Goal: Check status: Check status

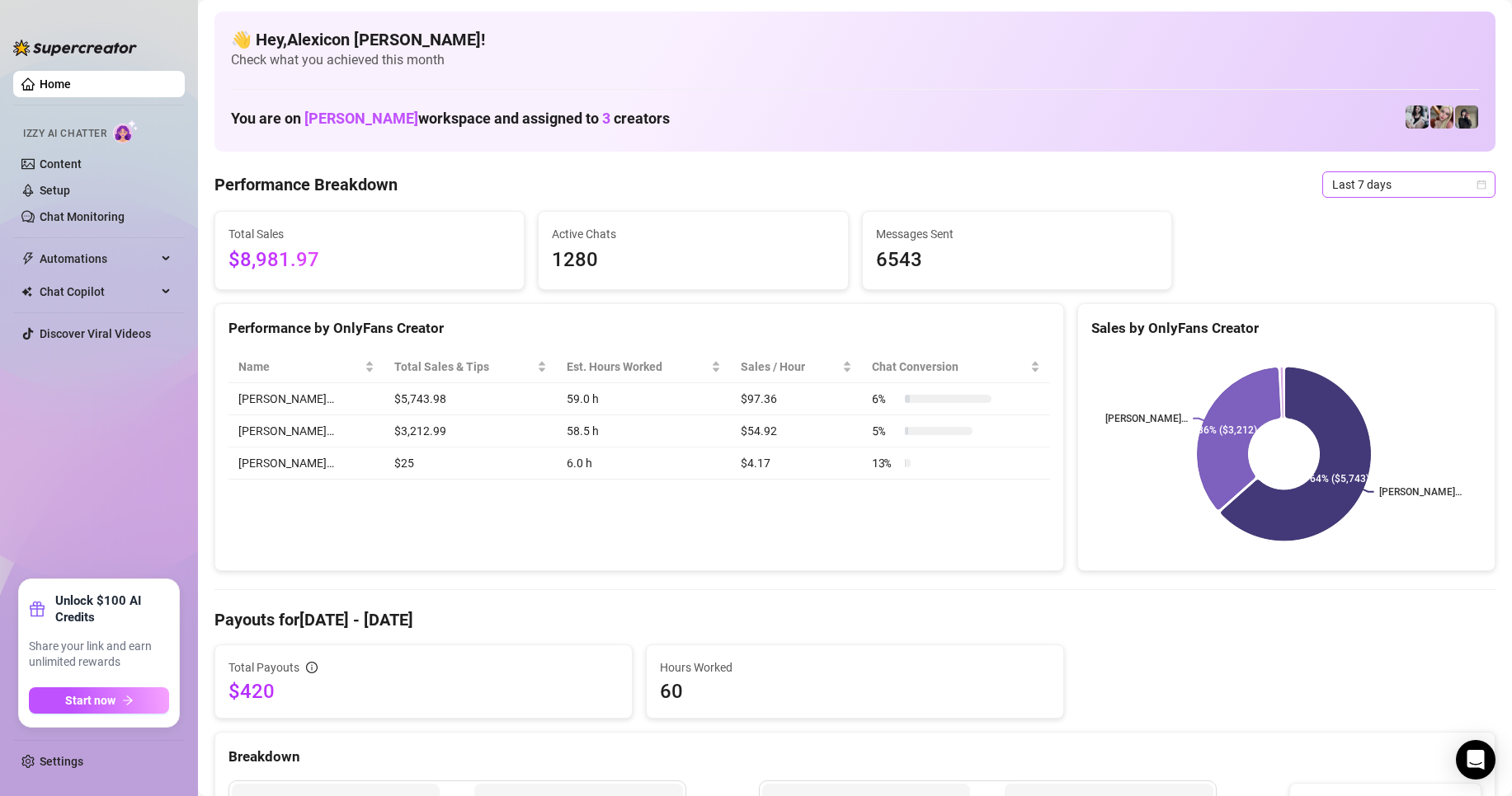
click at [1425, 176] on span "Last 7 days" at bounding box center [1409, 184] width 154 height 24
click at [1371, 324] on div "Custom date" at bounding box center [1394, 322] width 147 height 18
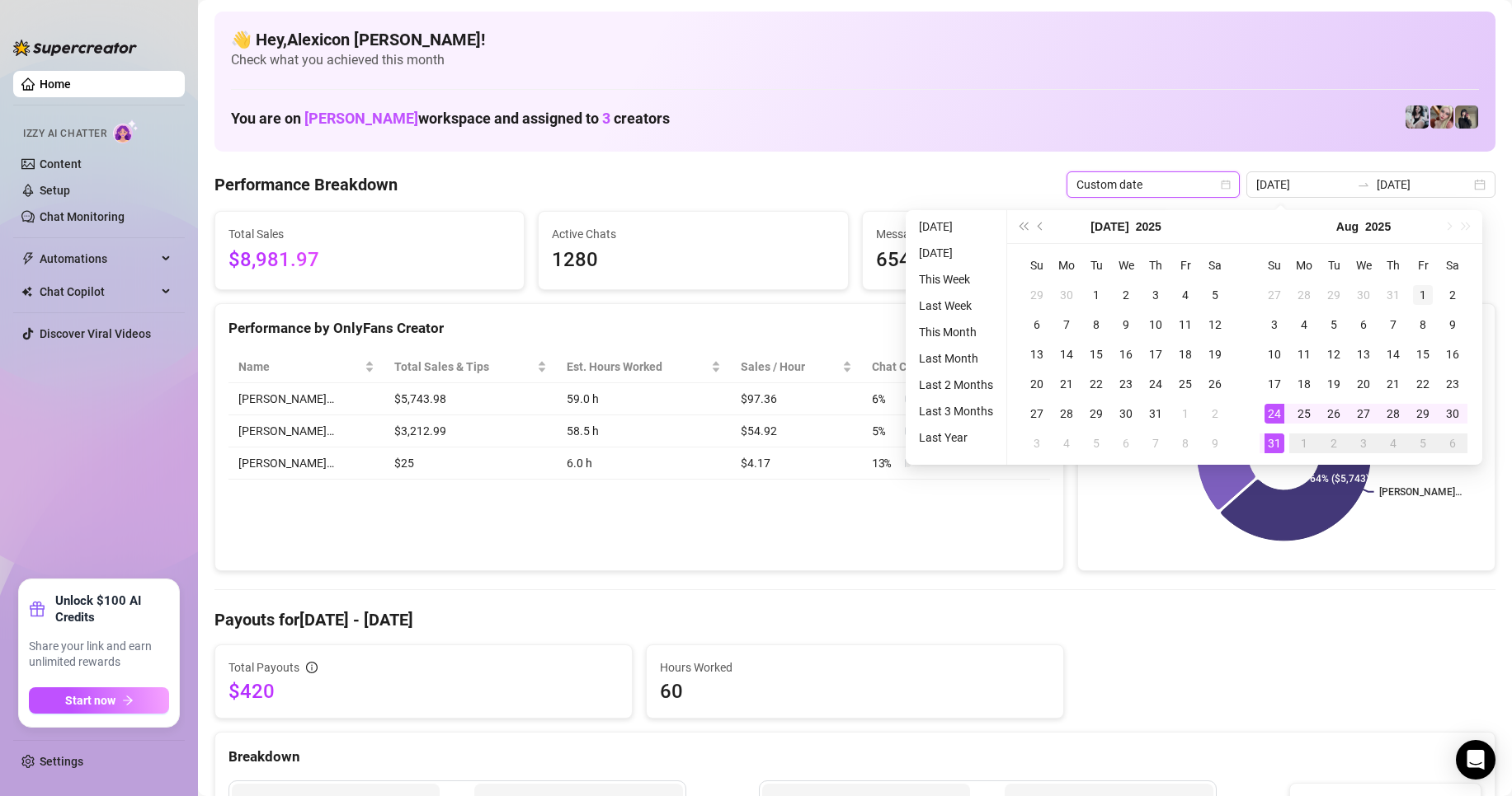
type input "[DATE]"
click at [1426, 287] on div "1" at bounding box center [1422, 295] width 20 height 20
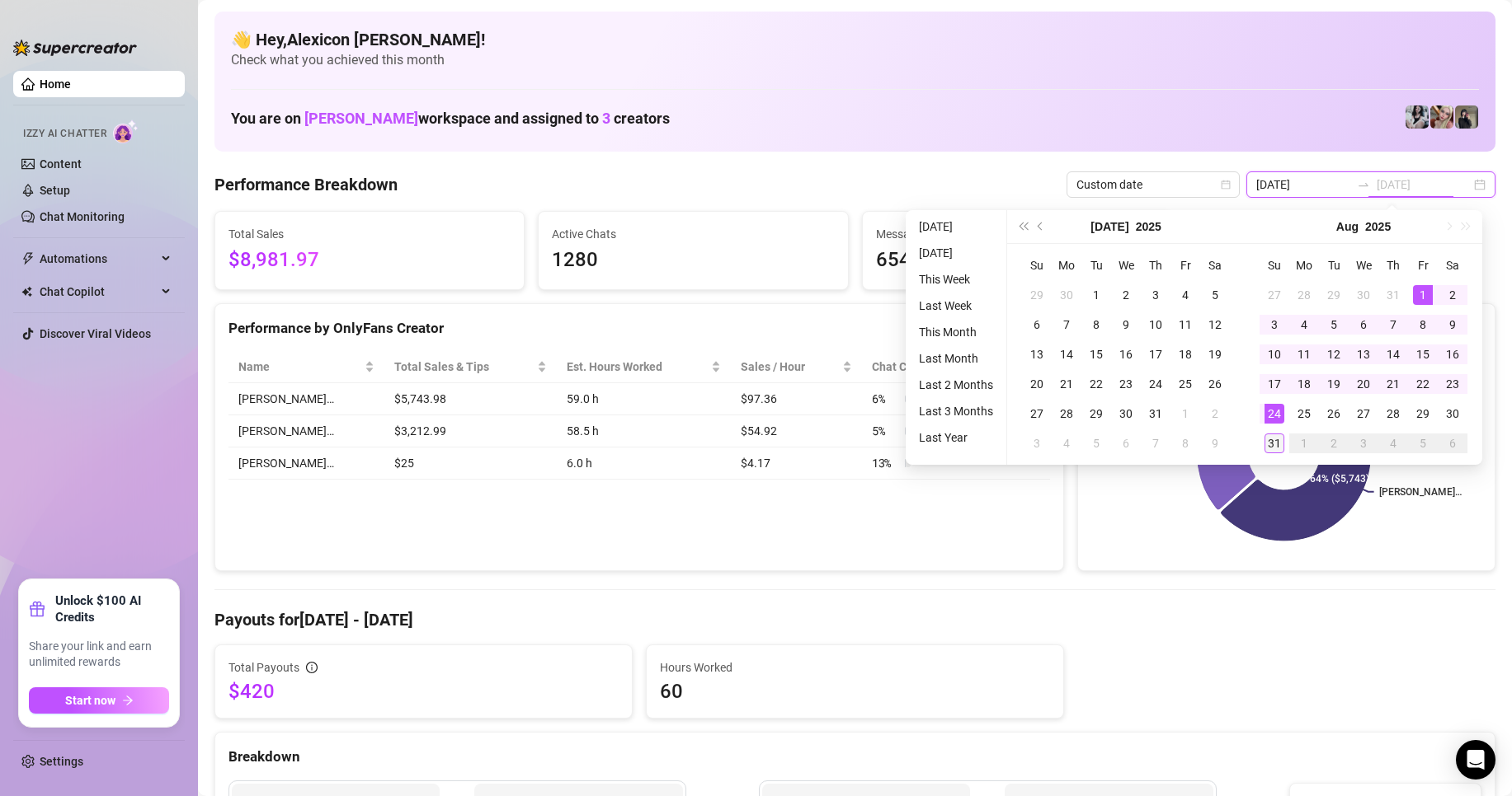
type input "[DATE]"
click at [1282, 435] on div "31" at bounding box center [1274, 443] width 20 height 20
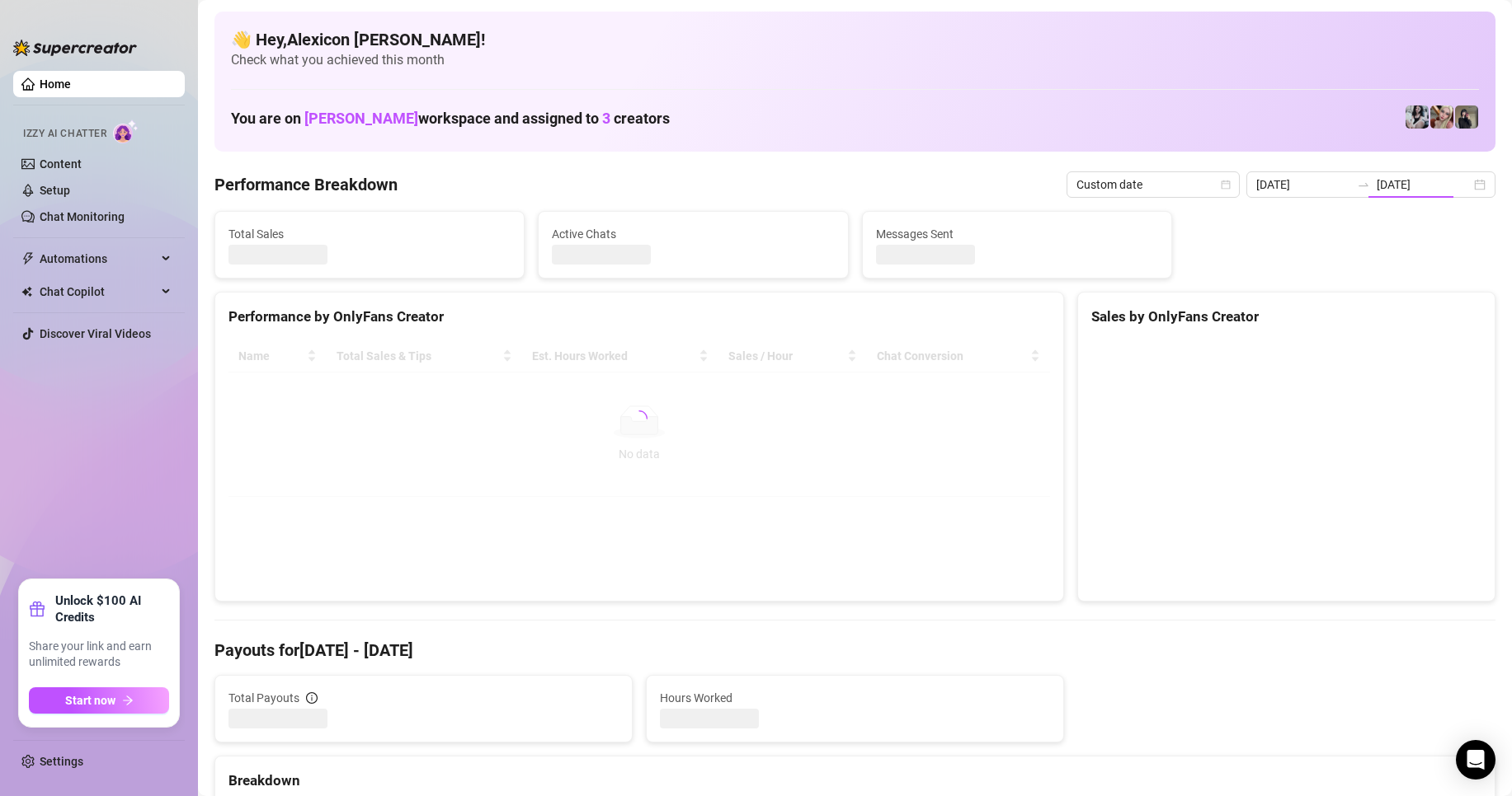
type input "[DATE]"
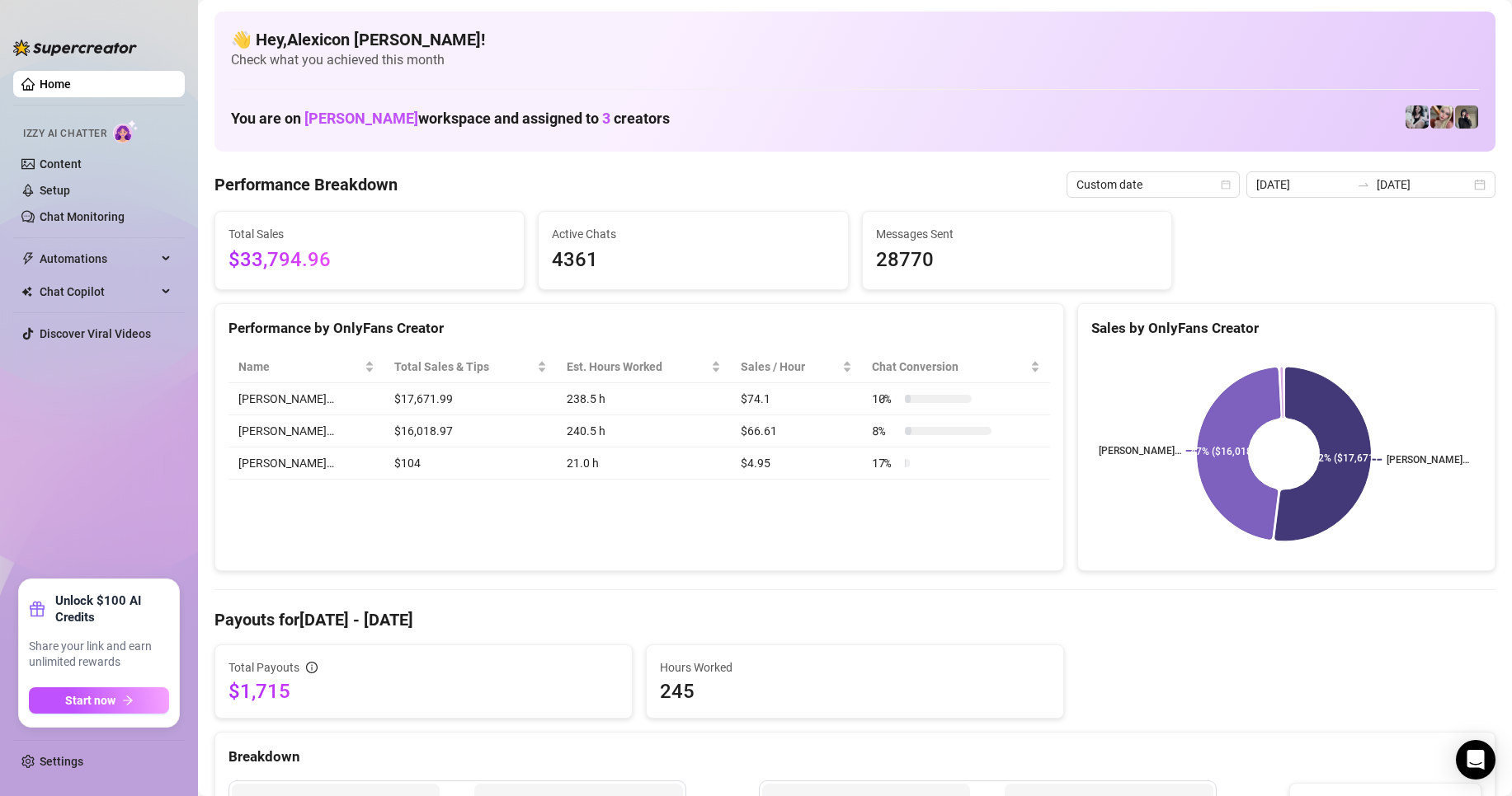
click at [1356, 217] on div "Total Sales $33,794.96 Active Chats 4361 Messages Sent 28770" at bounding box center [854, 250] width 1294 height 80
click at [1385, 171] on div "[DATE] [DATE]" at bounding box center [1371, 184] width 249 height 26
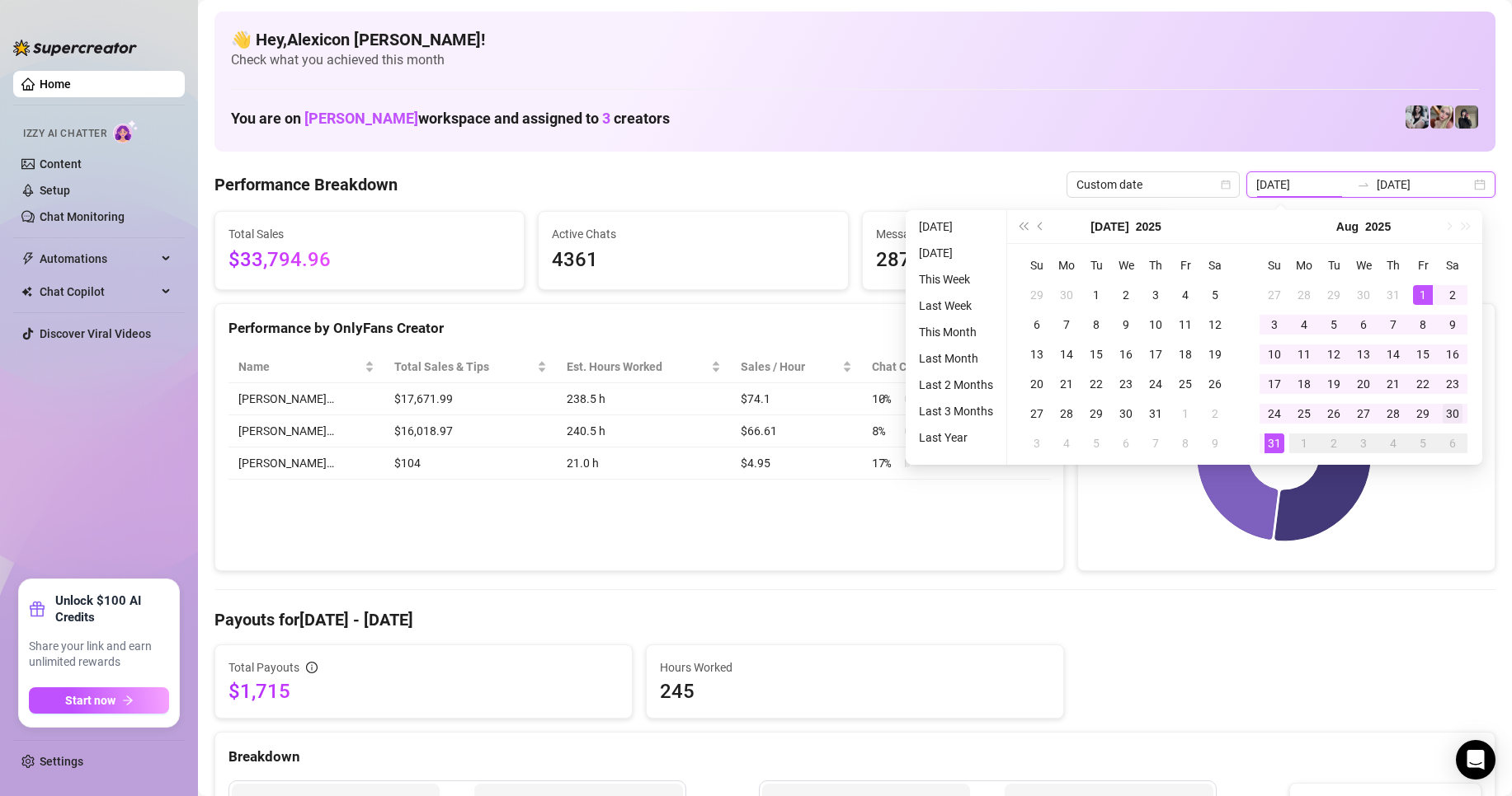
type input "[DATE]"
click at [1450, 412] on div "30" at bounding box center [1452, 413] width 20 height 20
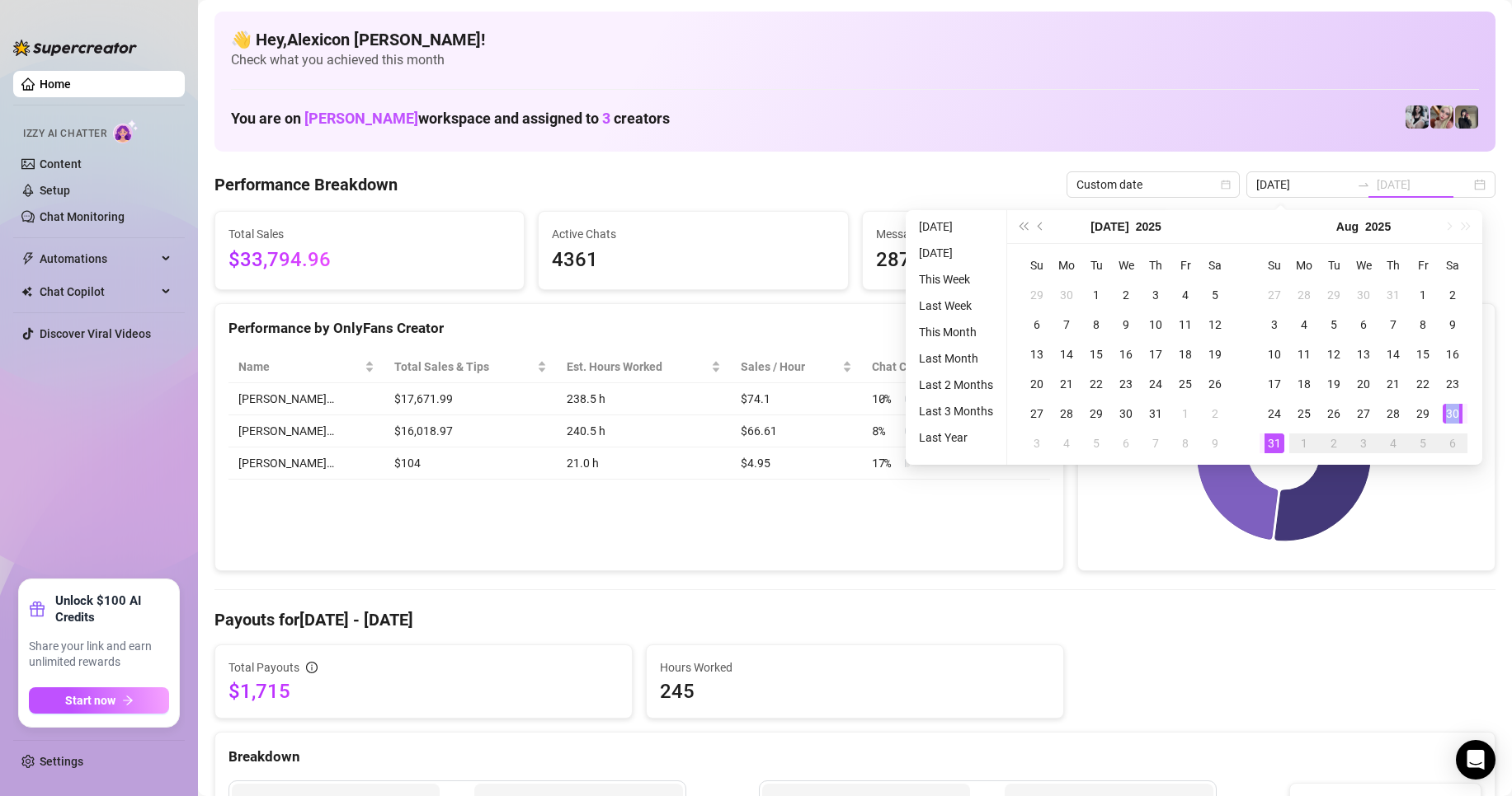
click at [1450, 412] on div "30" at bounding box center [1452, 413] width 20 height 20
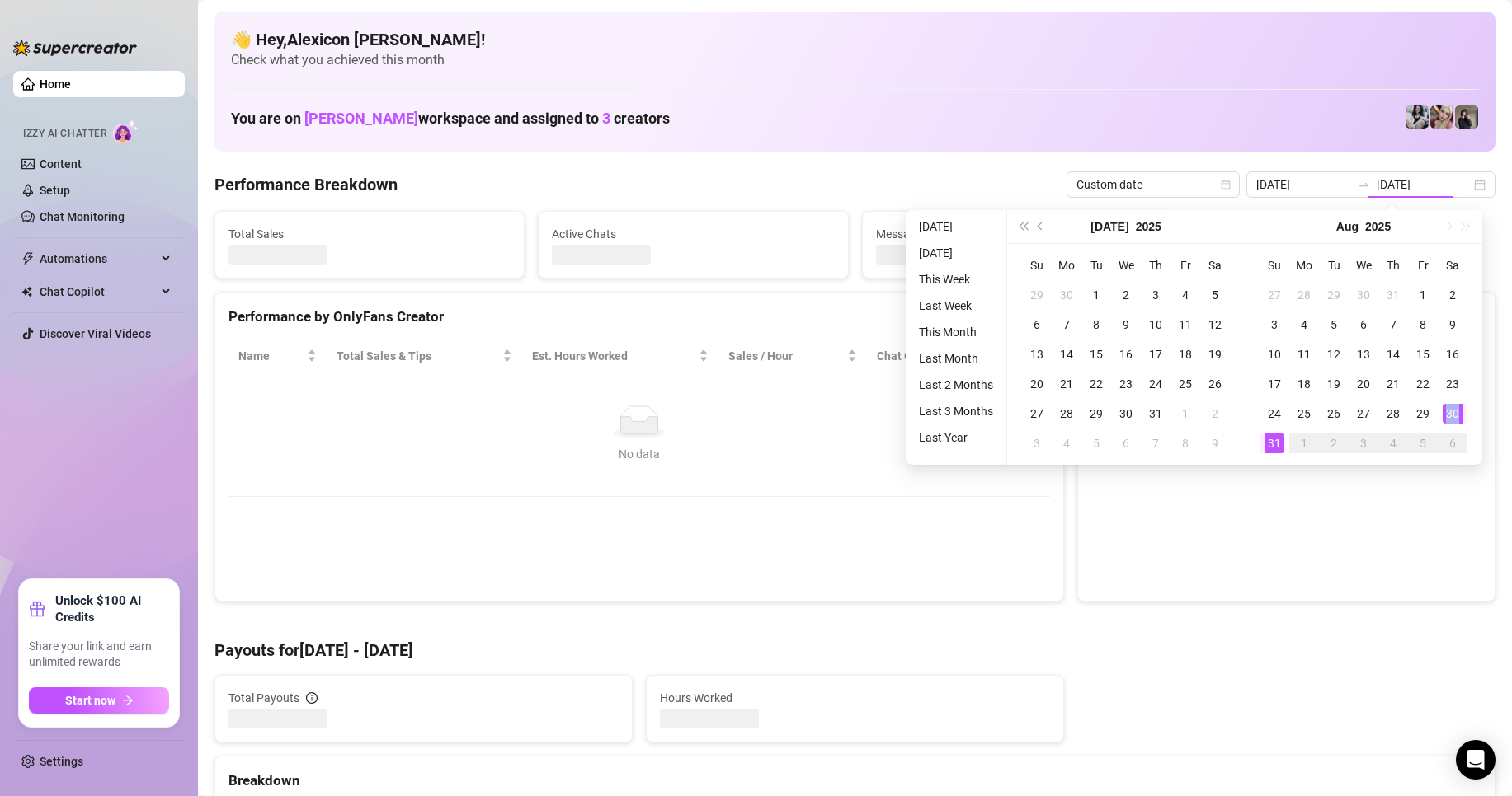
type input "[DATE]"
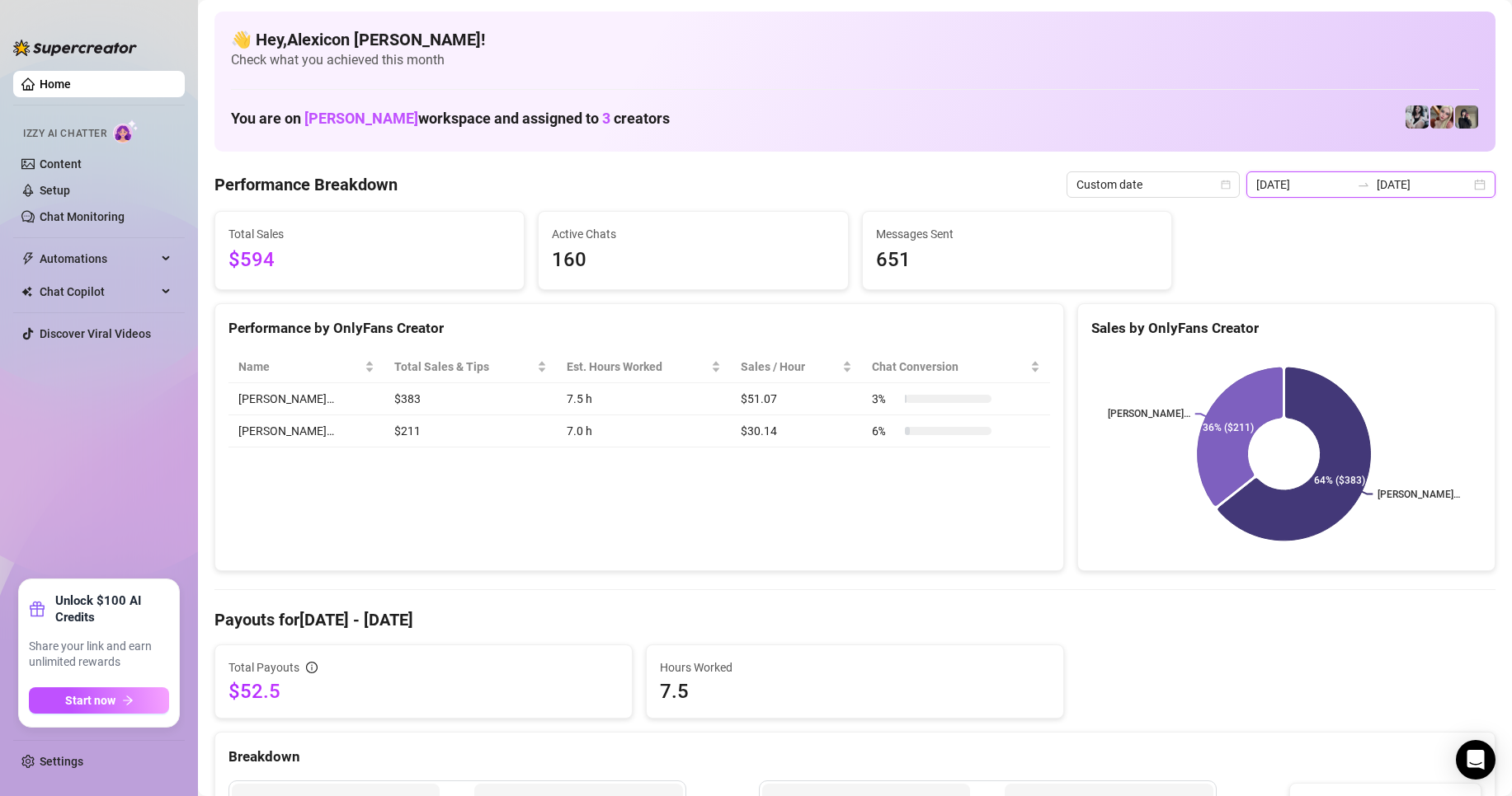
click at [1441, 183] on input "[DATE]" at bounding box center [1423, 184] width 94 height 18
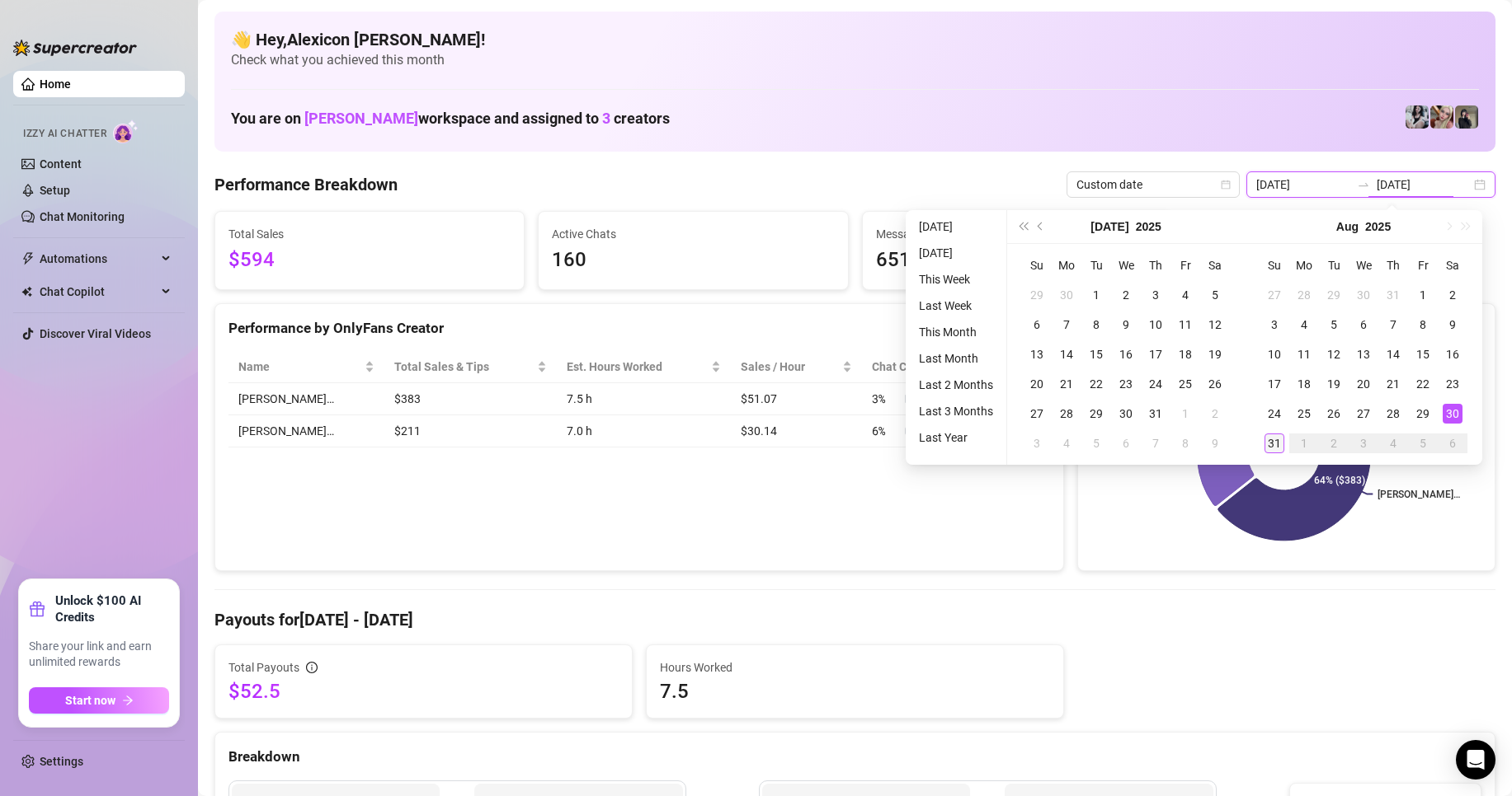
type input "[DATE]"
click at [1266, 441] on div "31" at bounding box center [1274, 443] width 20 height 20
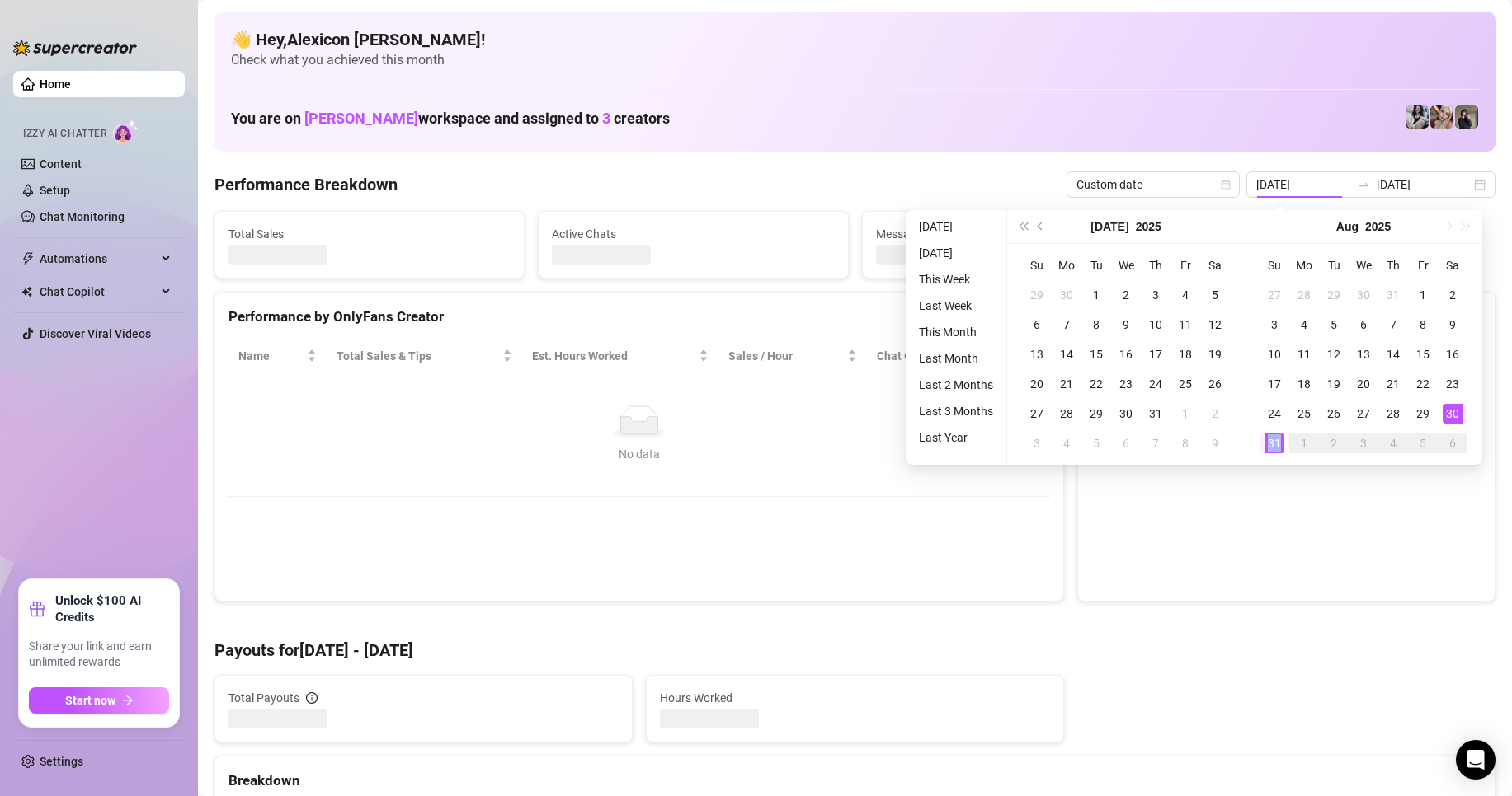
type input "[DATE]"
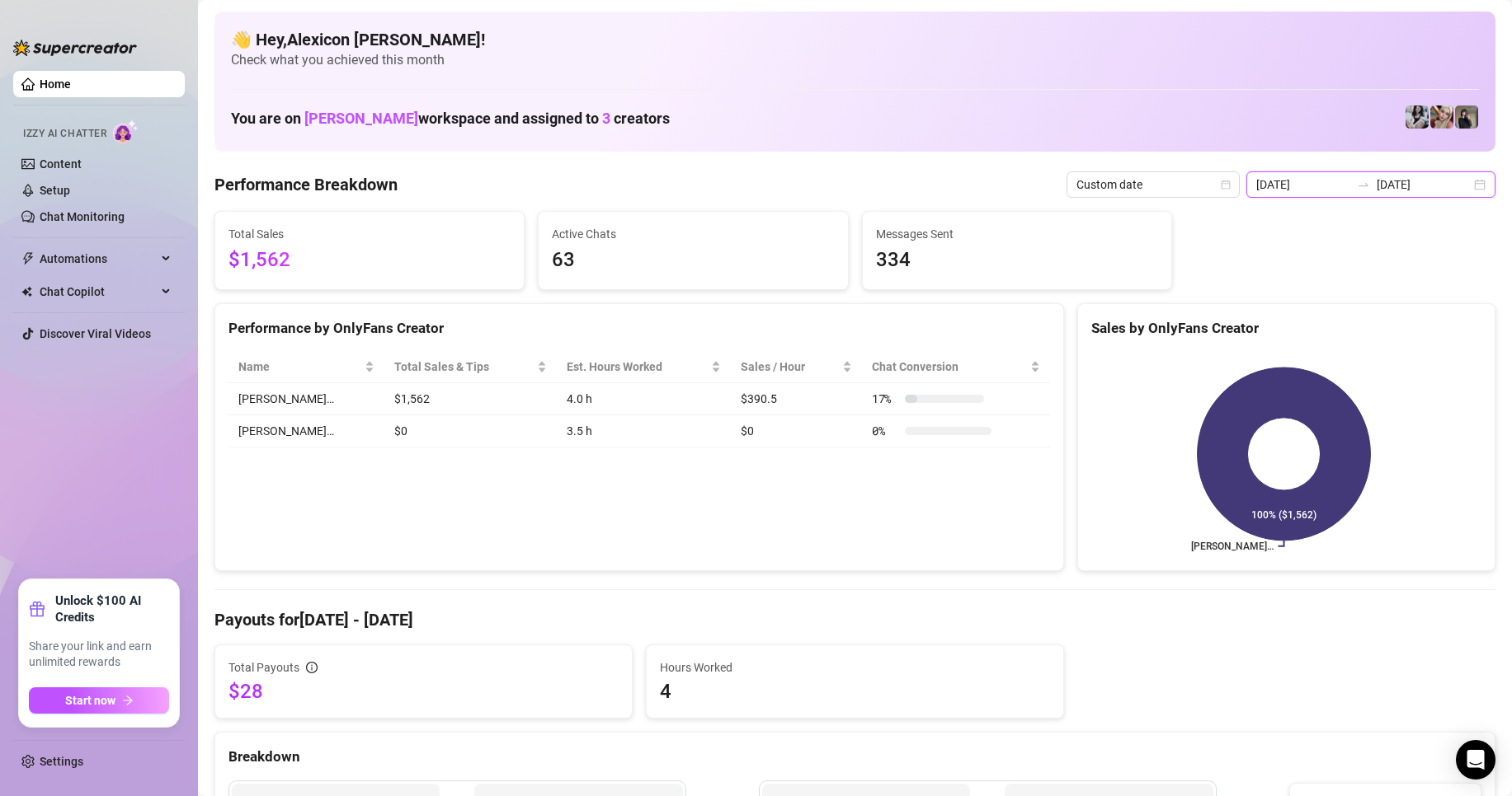
click at [1340, 186] on input "[DATE]" at bounding box center [1303, 184] width 94 height 18
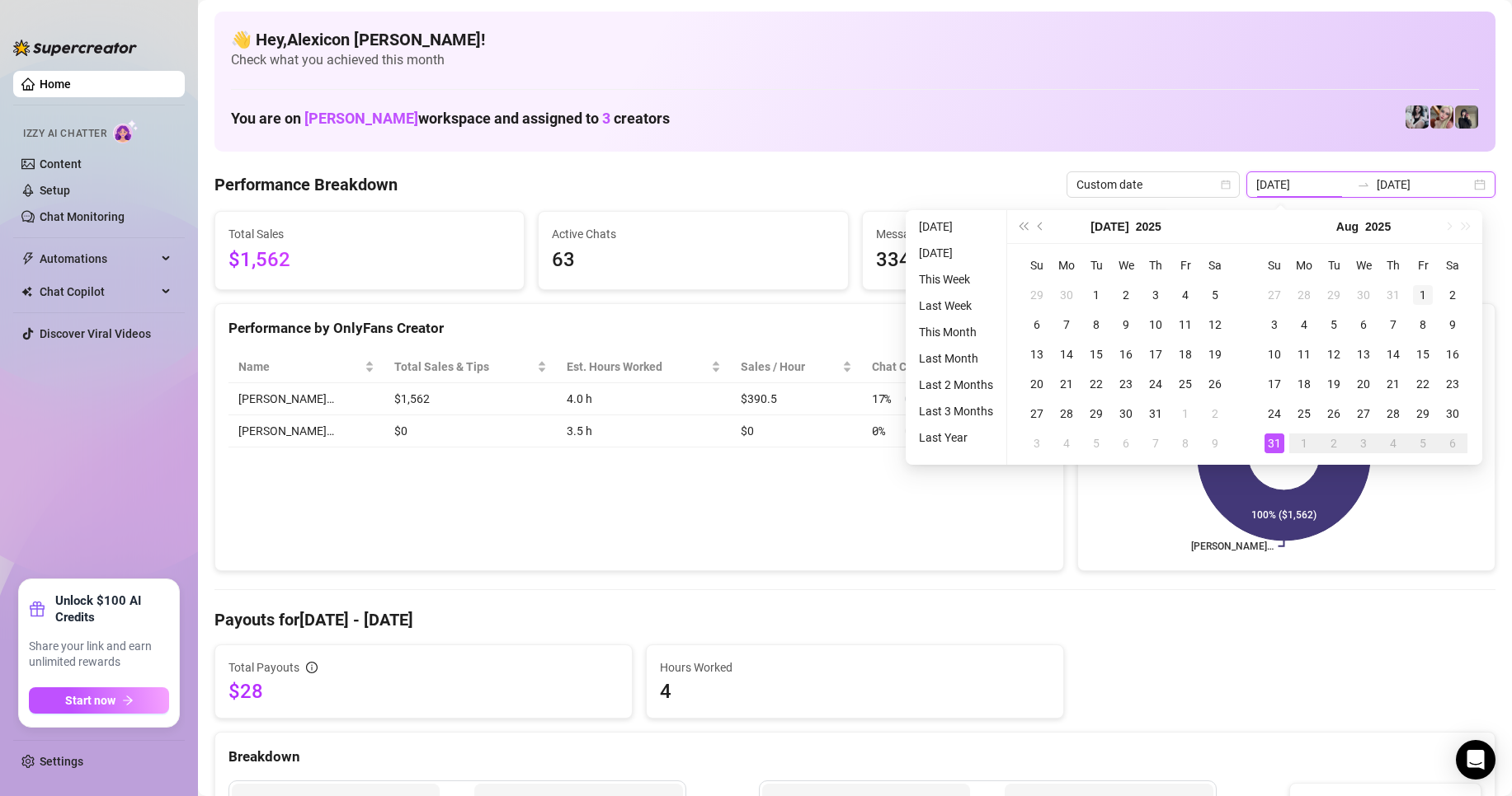
type input "[DATE]"
click at [1417, 297] on div "1" at bounding box center [1422, 295] width 20 height 20
type input "[DATE]"
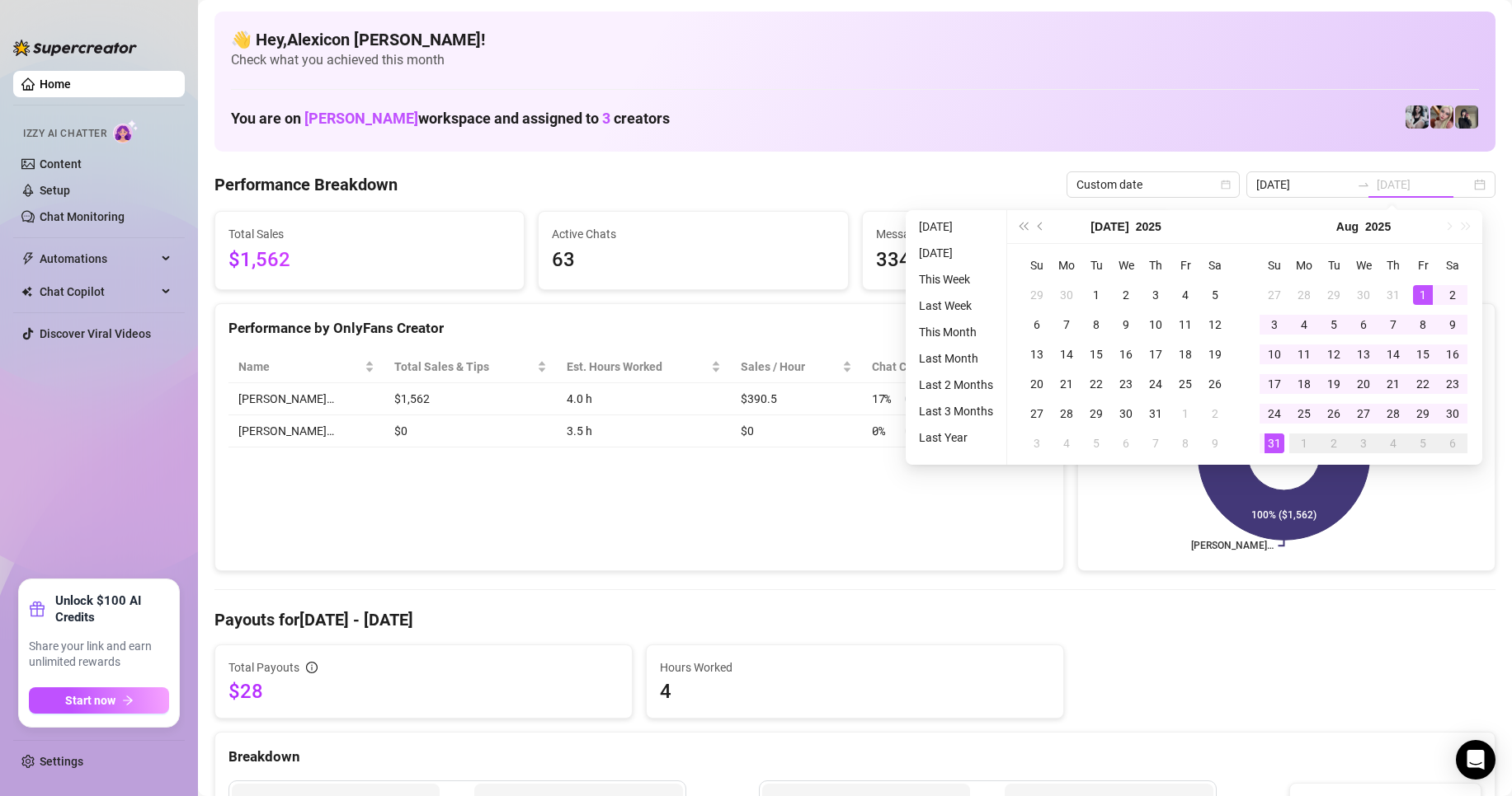
click at [1262, 447] on td "31" at bounding box center [1274, 444] width 30 height 30
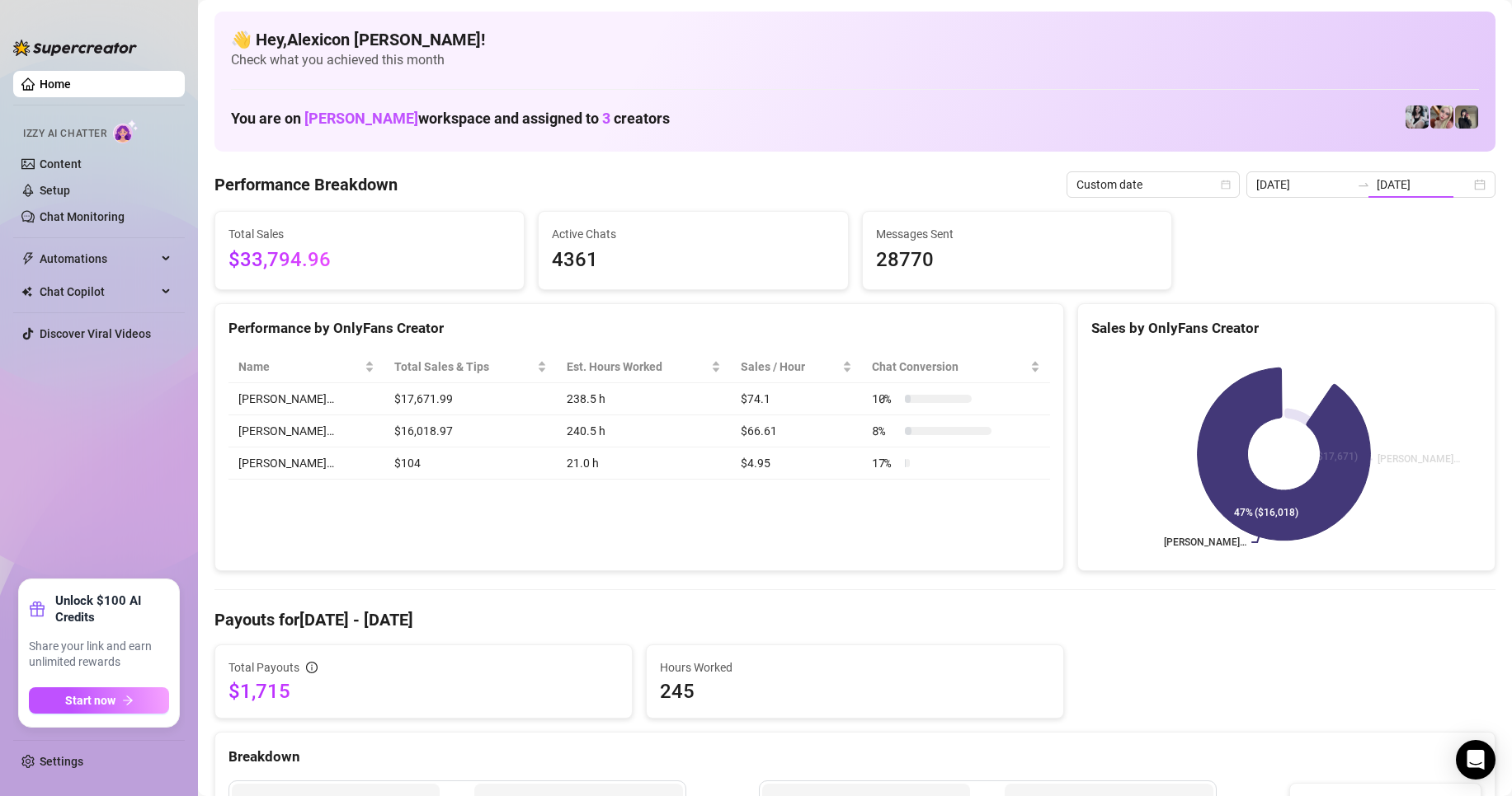
type input "[DATE]"
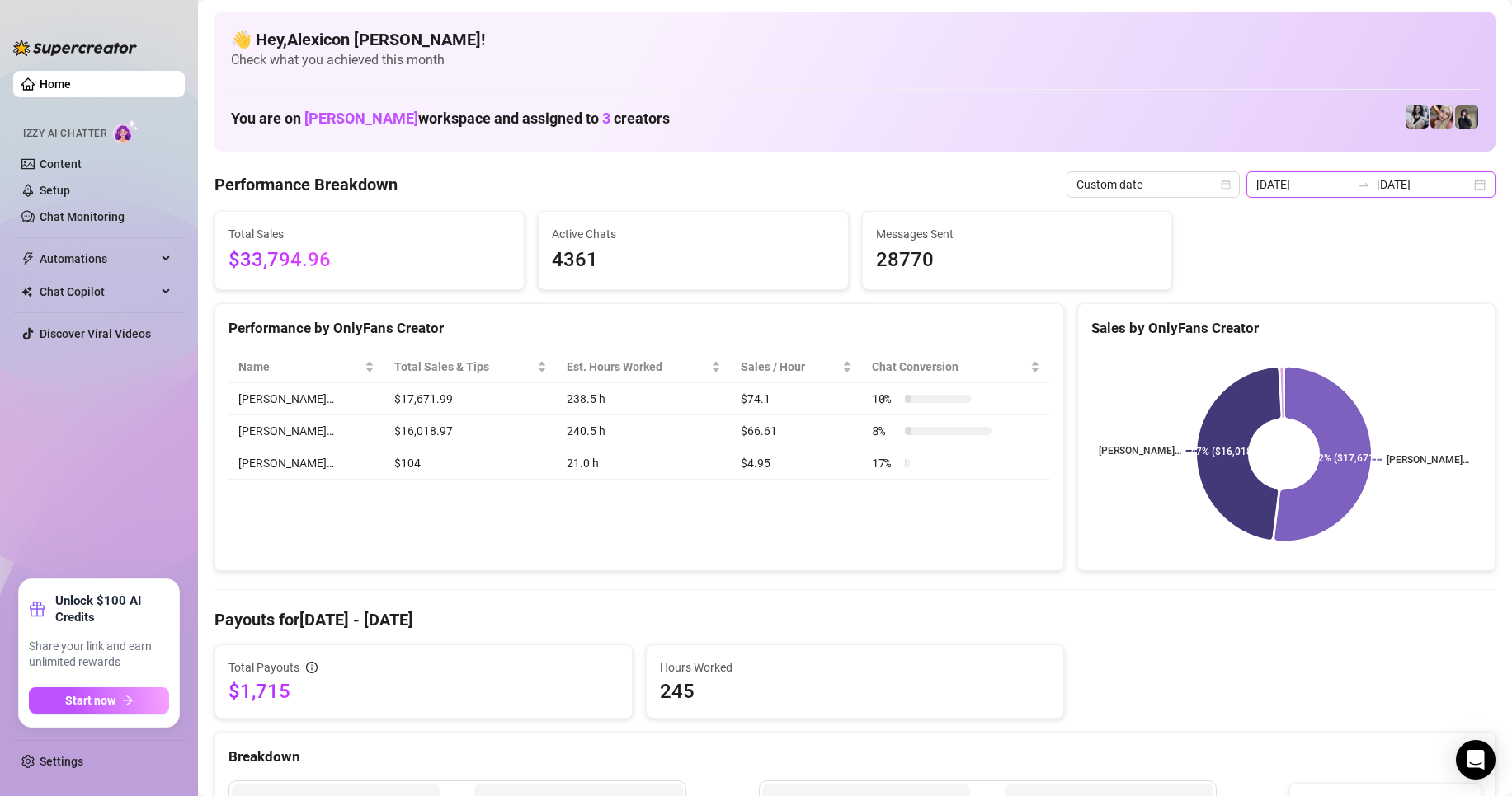
click at [1439, 188] on input "[DATE]" at bounding box center [1423, 184] width 94 height 18
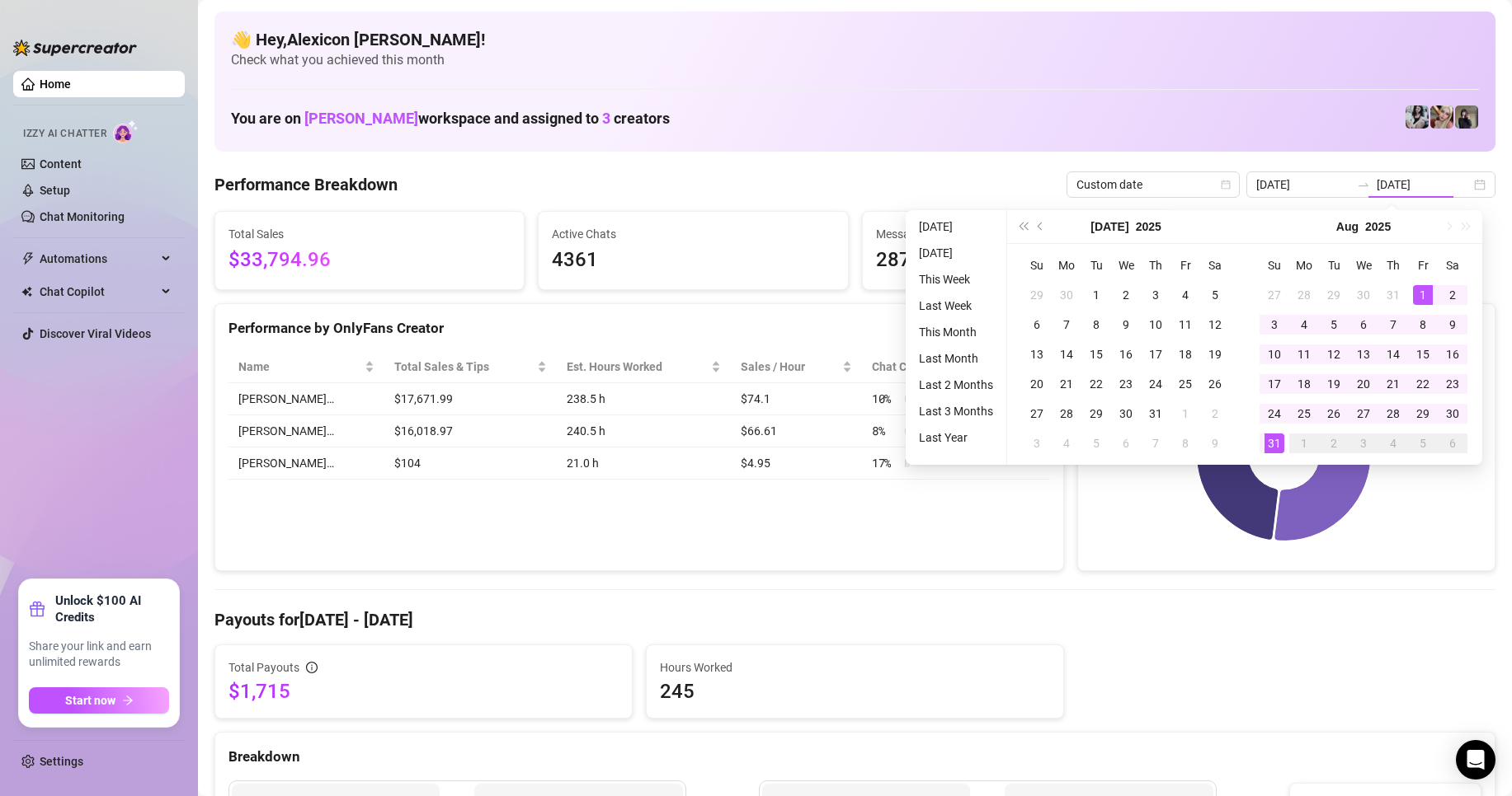
click at [1259, 611] on h4 "Payouts for [DATE] - [DATE]" at bounding box center [854, 620] width 1281 height 23
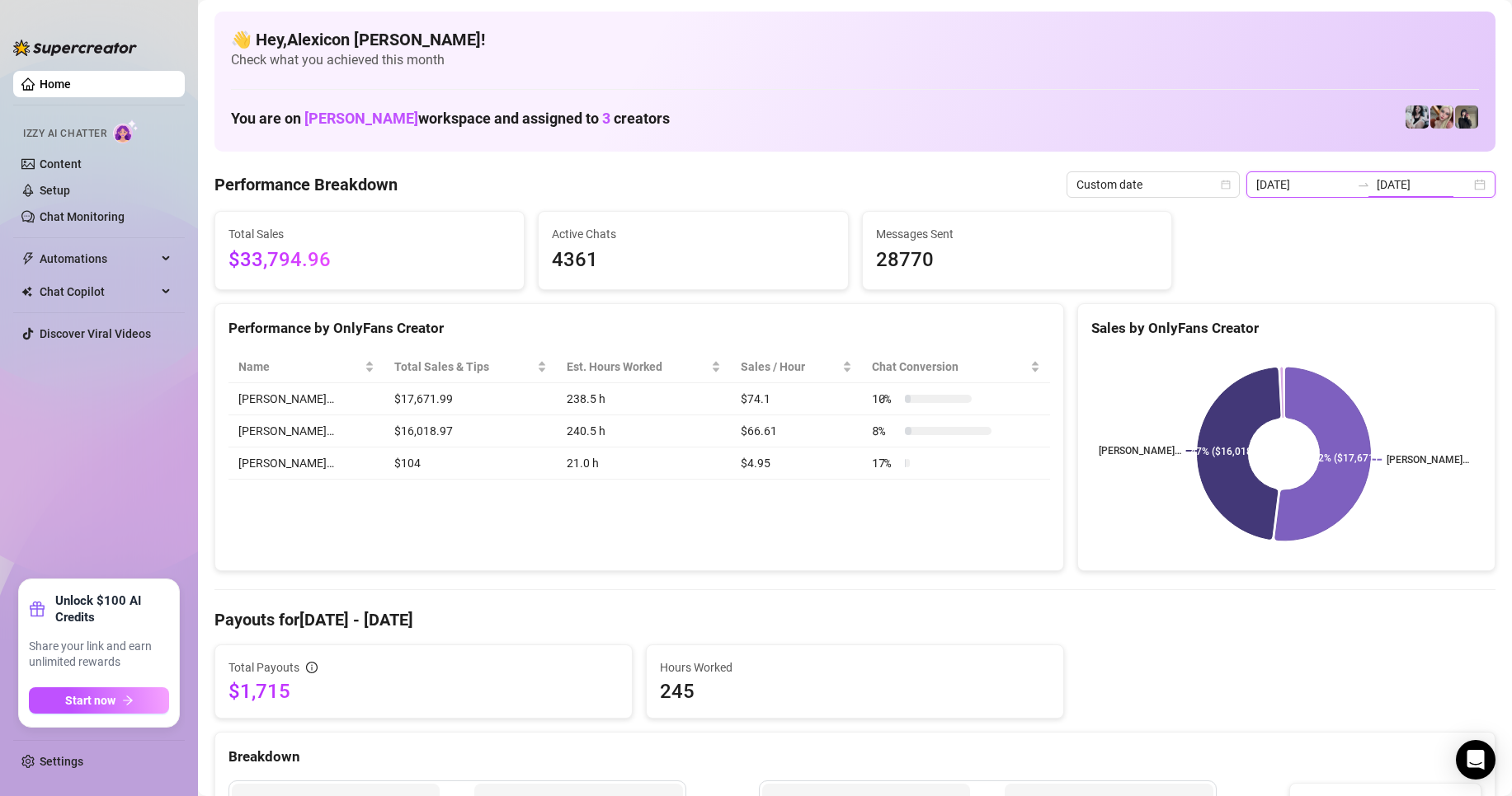
click at [1432, 178] on input "[DATE]" at bounding box center [1423, 184] width 94 height 18
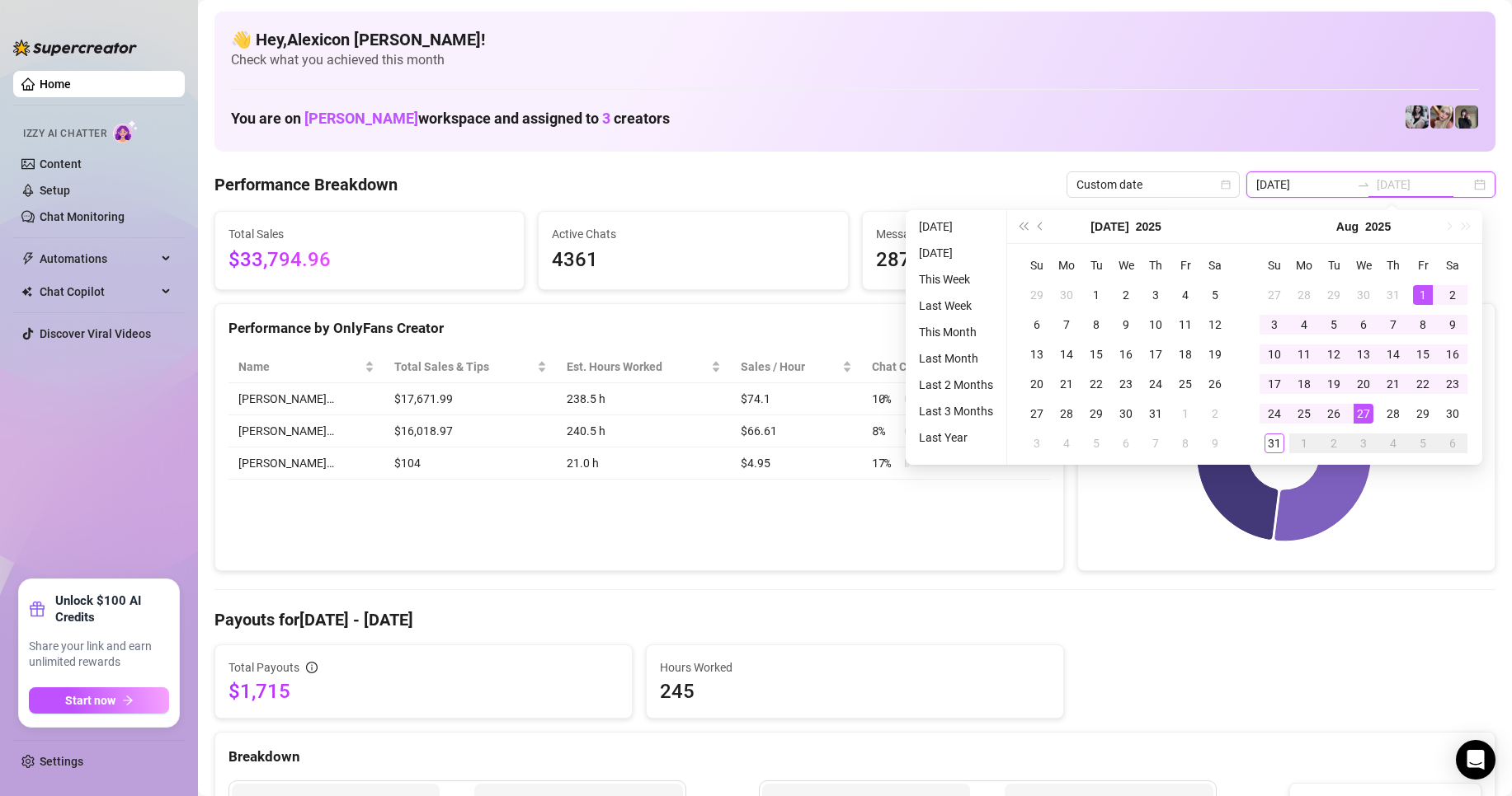
type input "[DATE]"
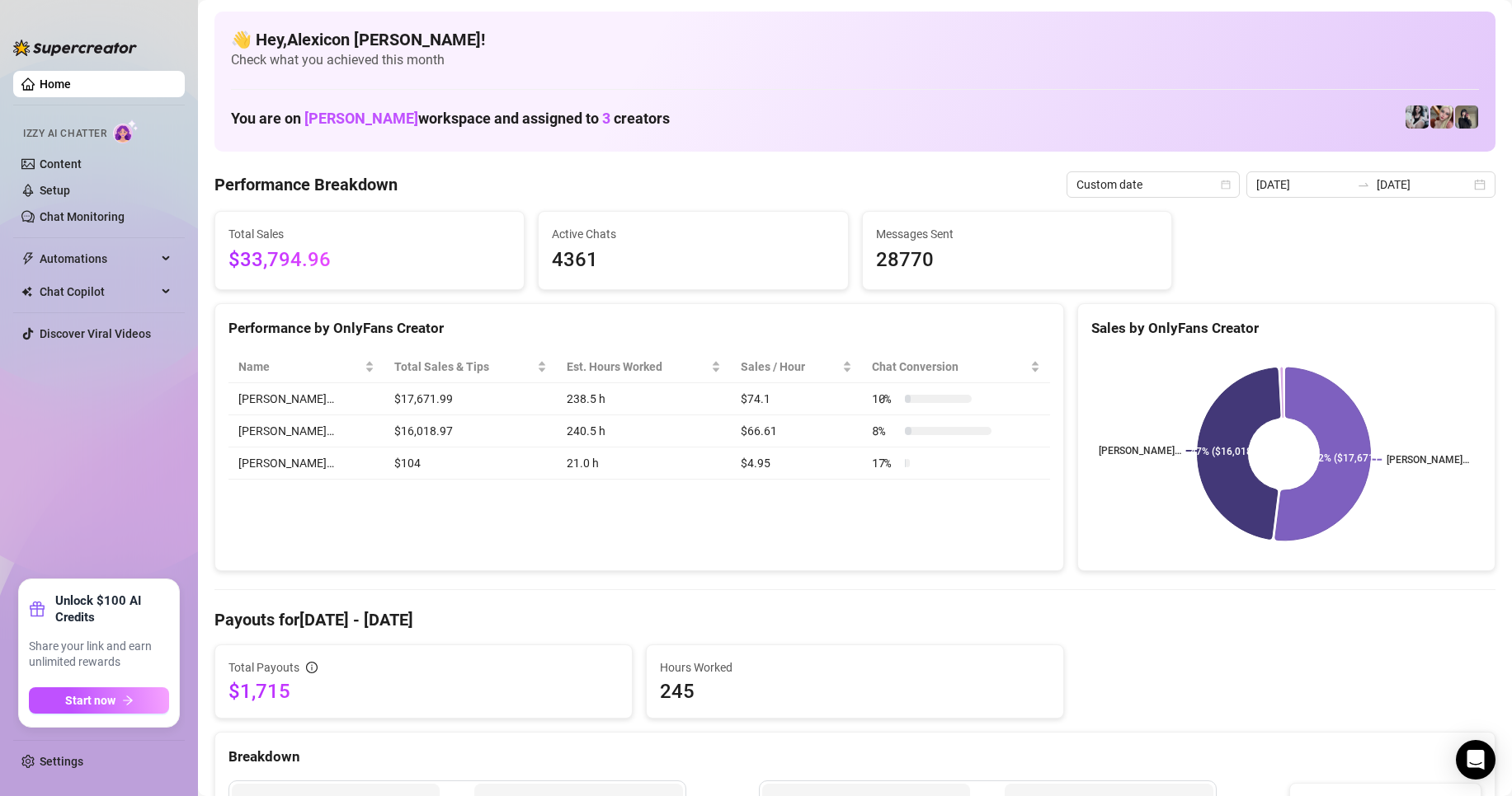
click at [1288, 628] on h4 "Payouts for [DATE] - [DATE]" at bounding box center [854, 620] width 1281 height 23
